Goal: Task Accomplishment & Management: Complete application form

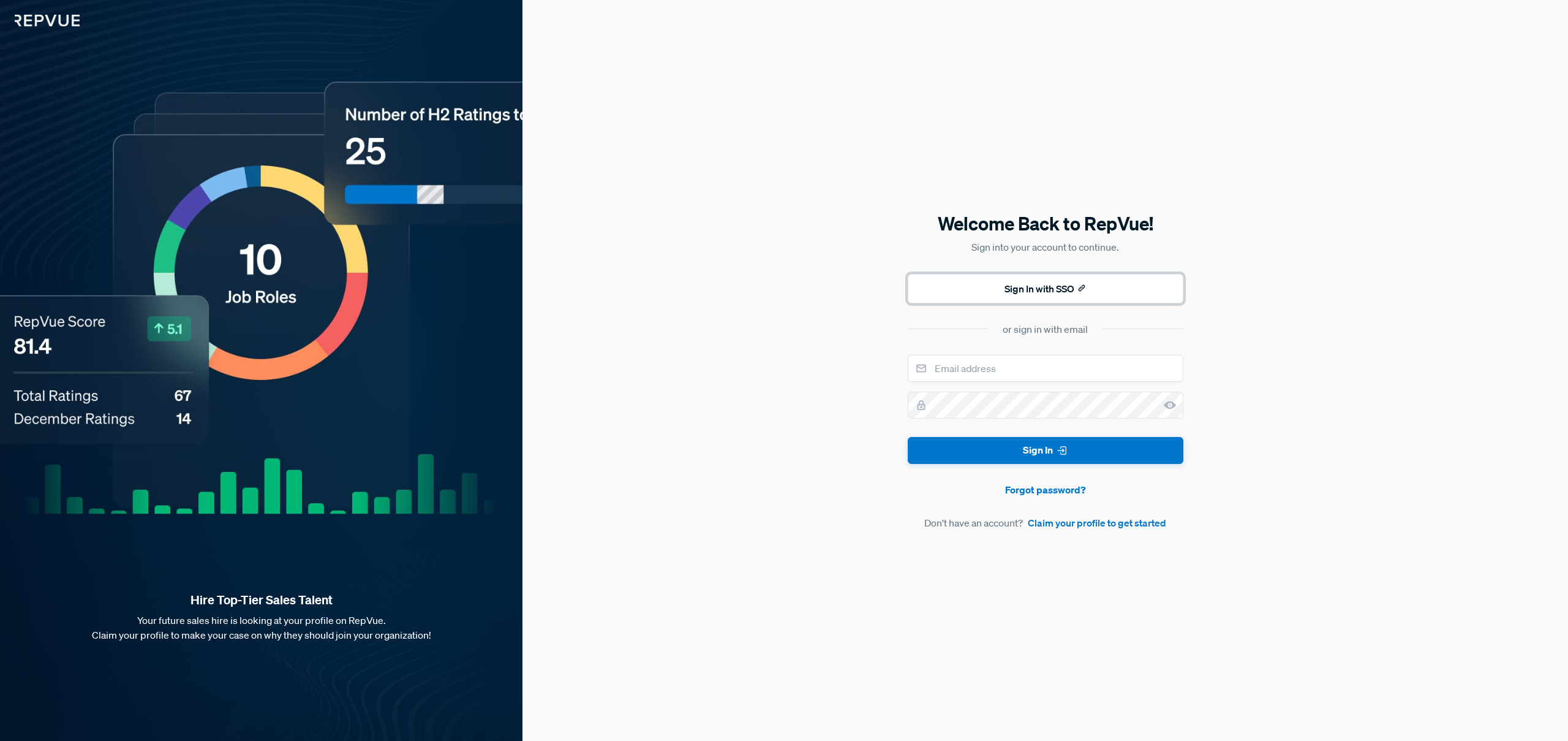
click at [988, 287] on button "Sign In with SSO" at bounding box center [1045, 289] width 276 height 30
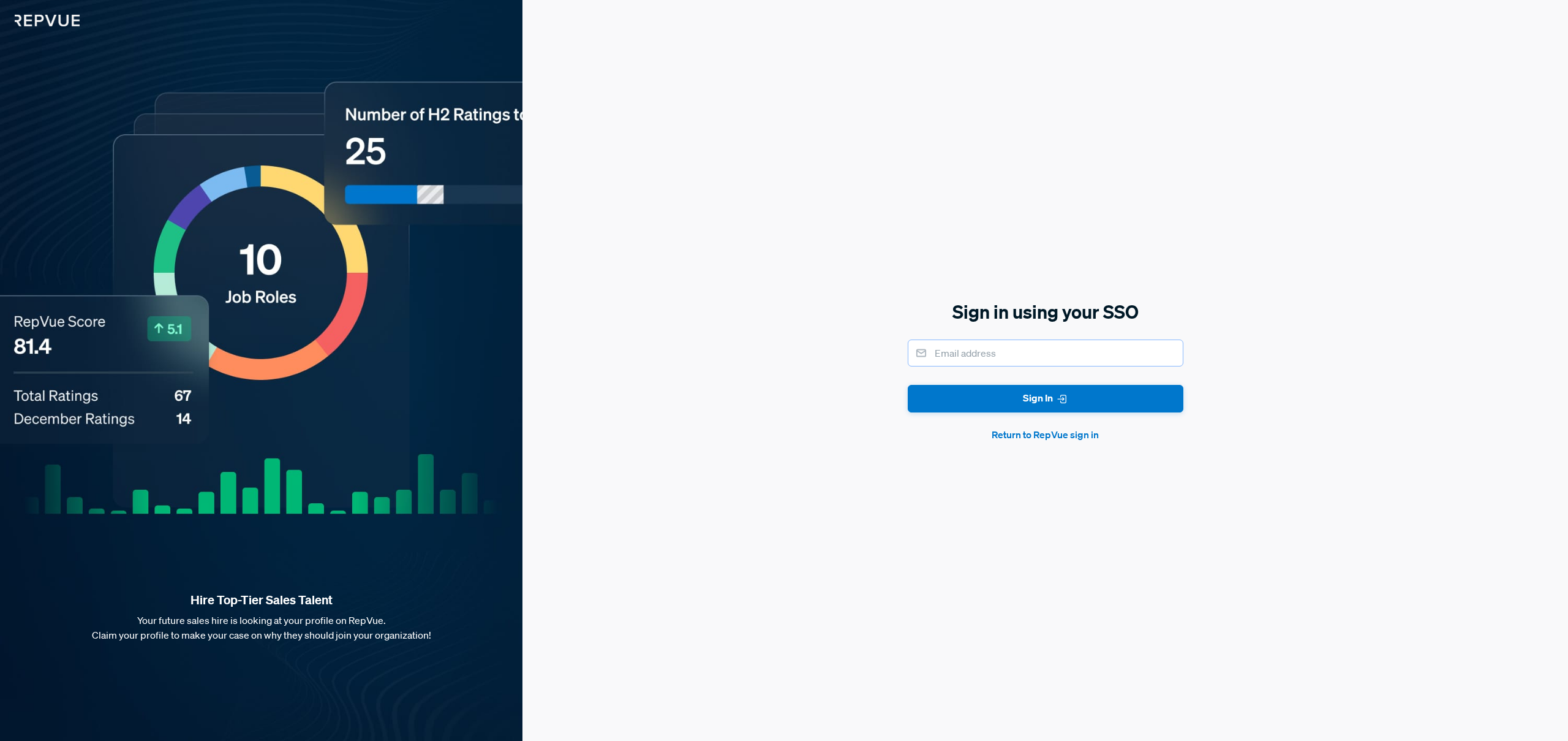
click at [973, 356] on input "email" at bounding box center [1045, 353] width 276 height 27
type input "[PERSON_NAME][EMAIL_ADDRESS][PERSON_NAME][DOMAIN_NAME]"
click at [985, 391] on button "Sign In" at bounding box center [1045, 398] width 276 height 28
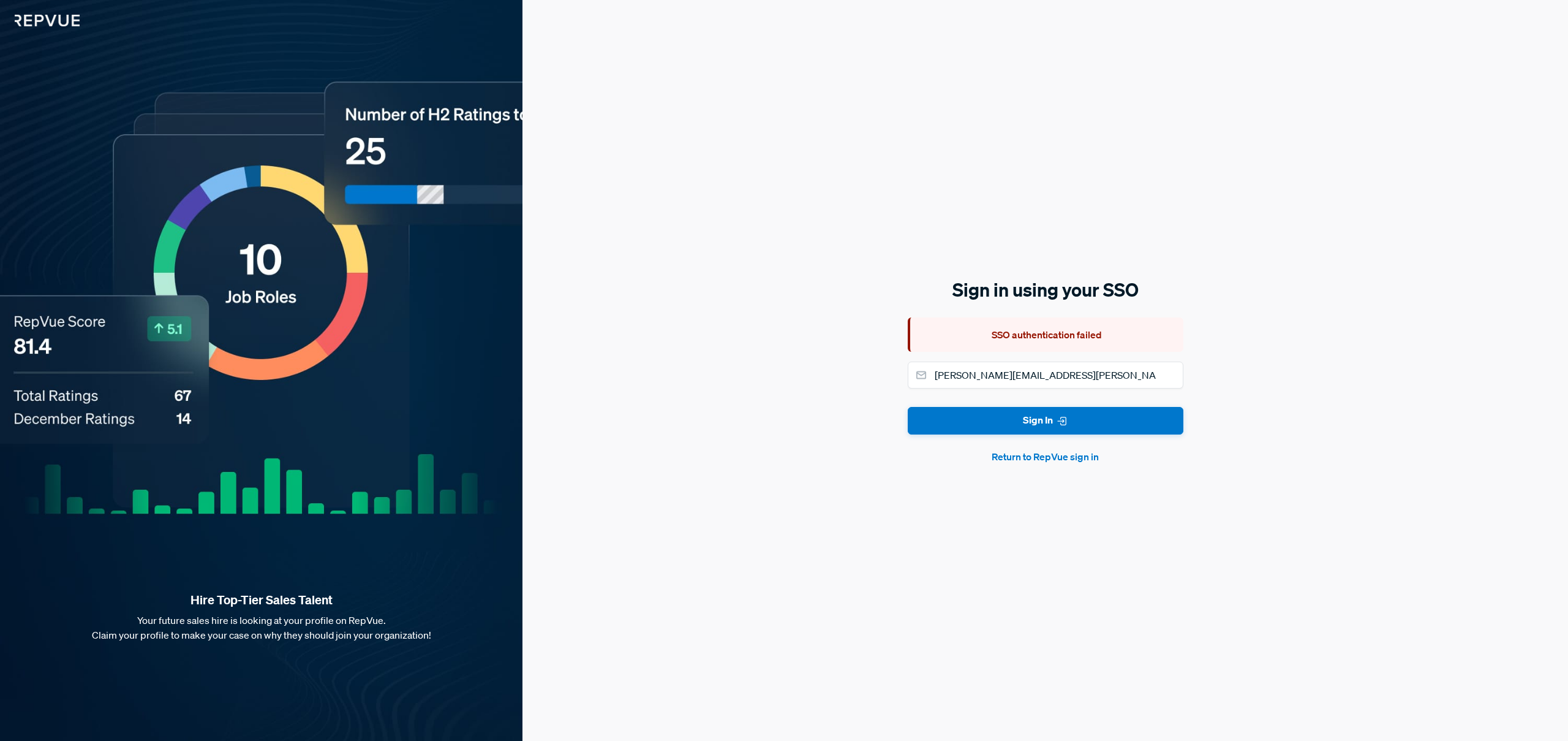
click at [1019, 457] on button "Return to RepVue sign in" at bounding box center [1045, 456] width 276 height 15
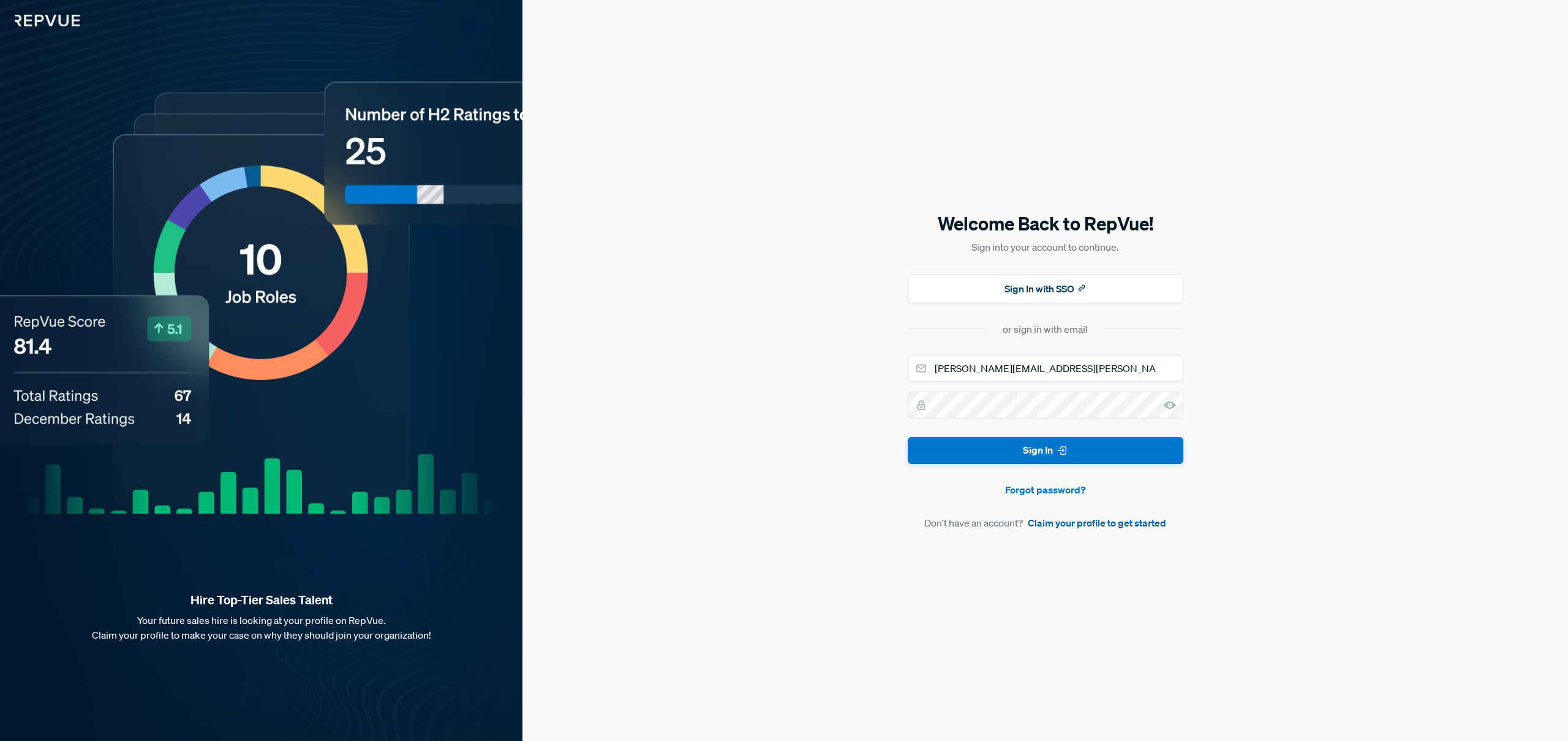
click at [1082, 523] on link "Claim your profile to get started" at bounding box center [1097, 523] width 138 height 15
